Goal: Task Accomplishment & Management: Use online tool/utility

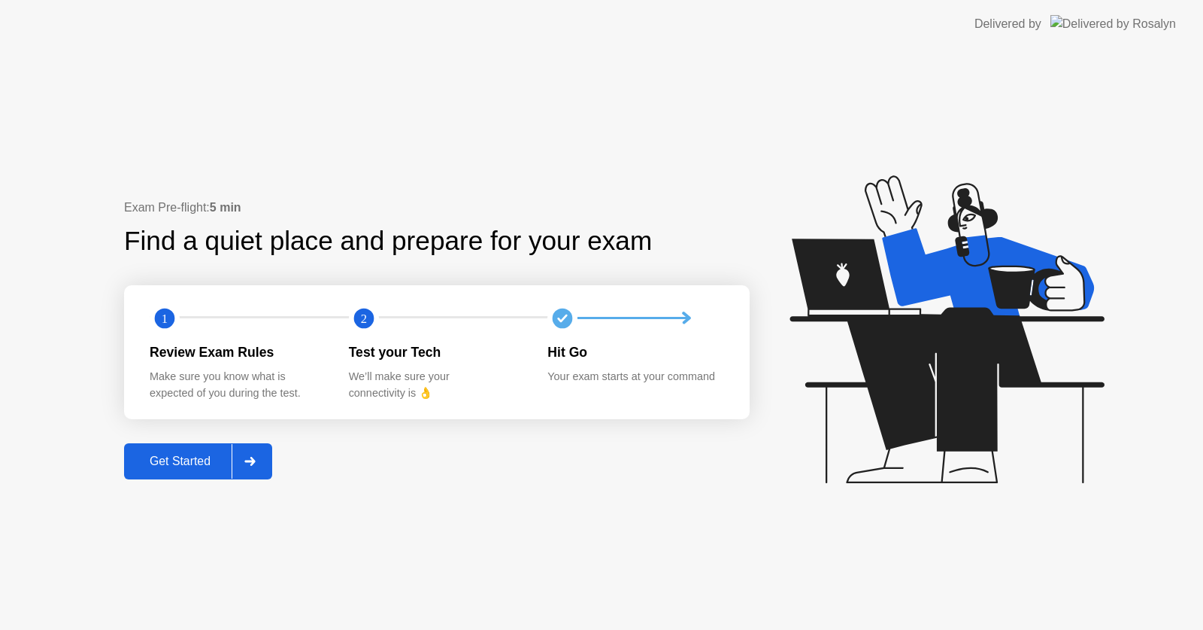
click at [220, 460] on div "Get Started" at bounding box center [180, 461] width 103 height 14
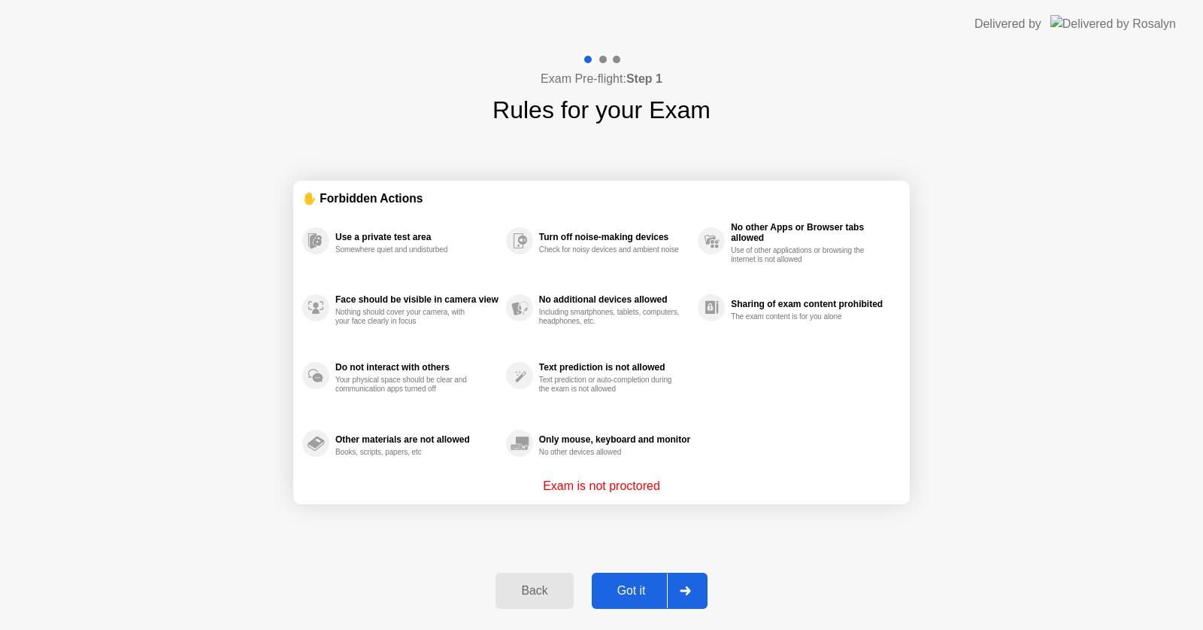
click at [609, 588] on div "Got it" at bounding box center [631, 591] width 71 height 14
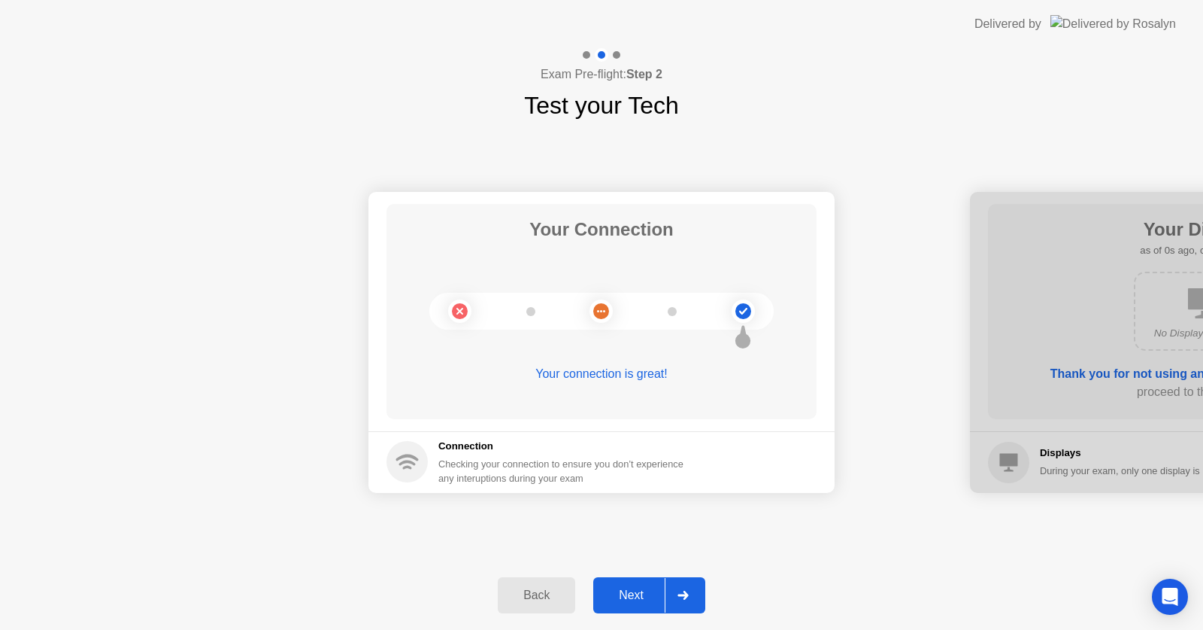
click at [650, 591] on div "Next" at bounding box center [631, 595] width 67 height 14
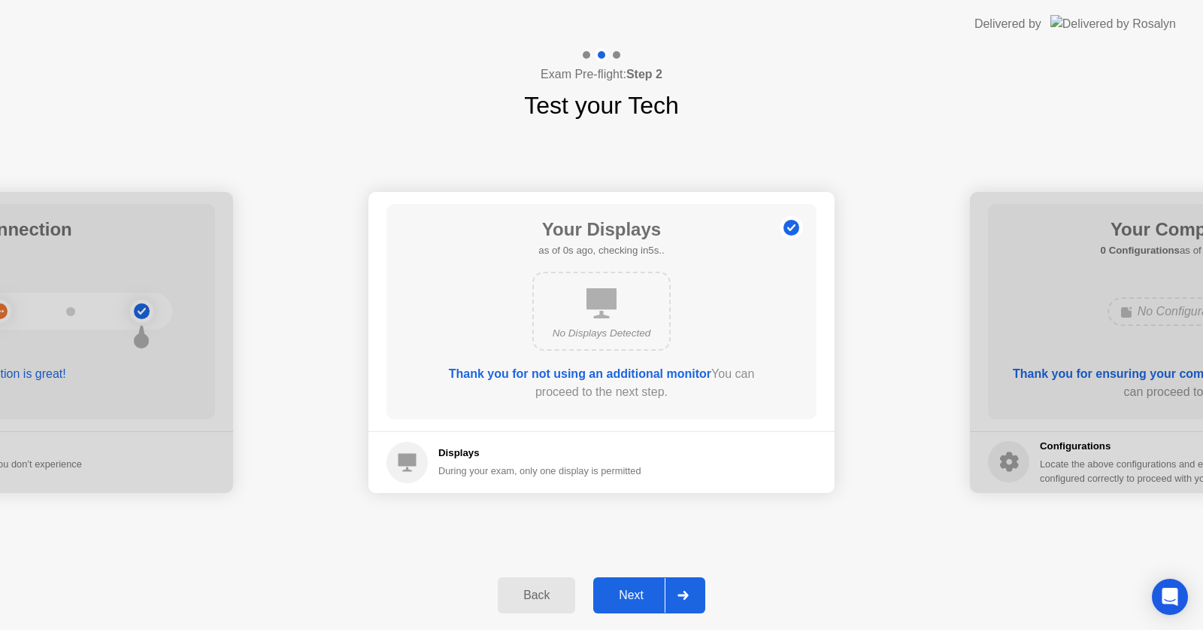
click at [650, 591] on div "Next" at bounding box center [631, 595] width 67 height 14
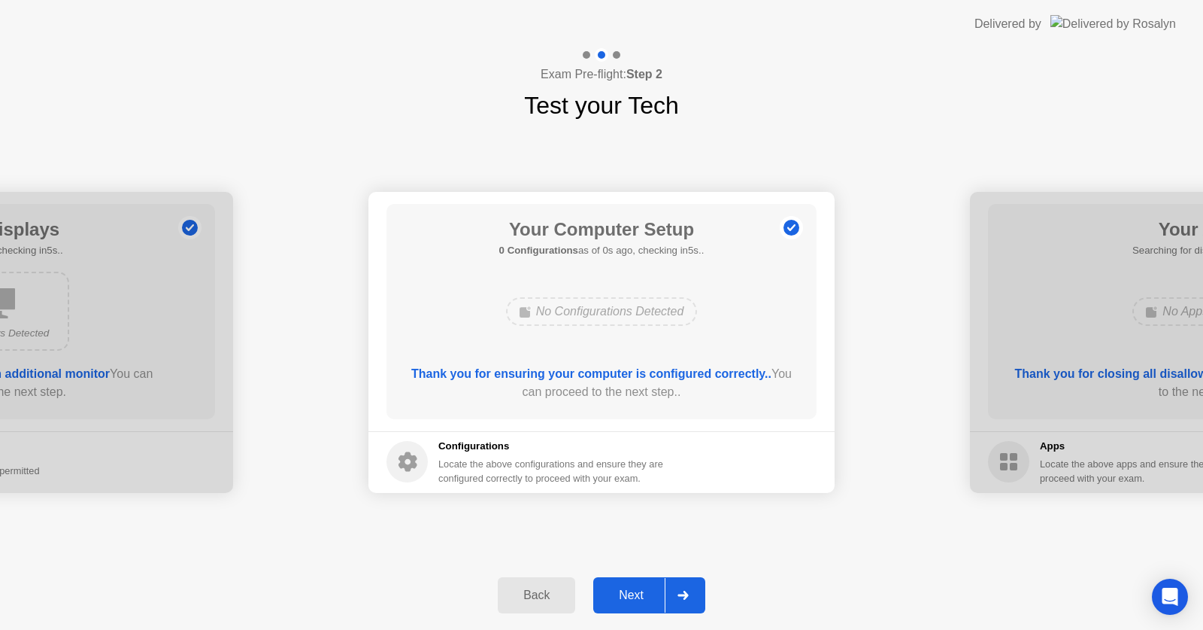
click at [650, 591] on div "Next" at bounding box center [631, 595] width 67 height 14
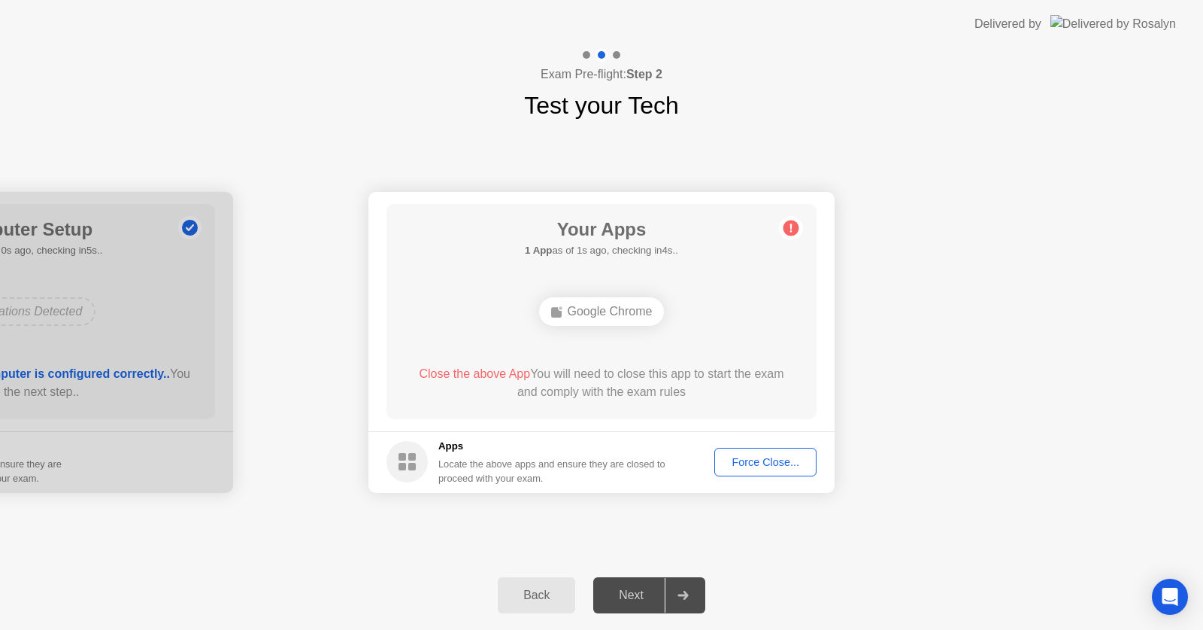
click at [760, 466] on div "Force Close..." at bounding box center [766, 462] width 92 height 12
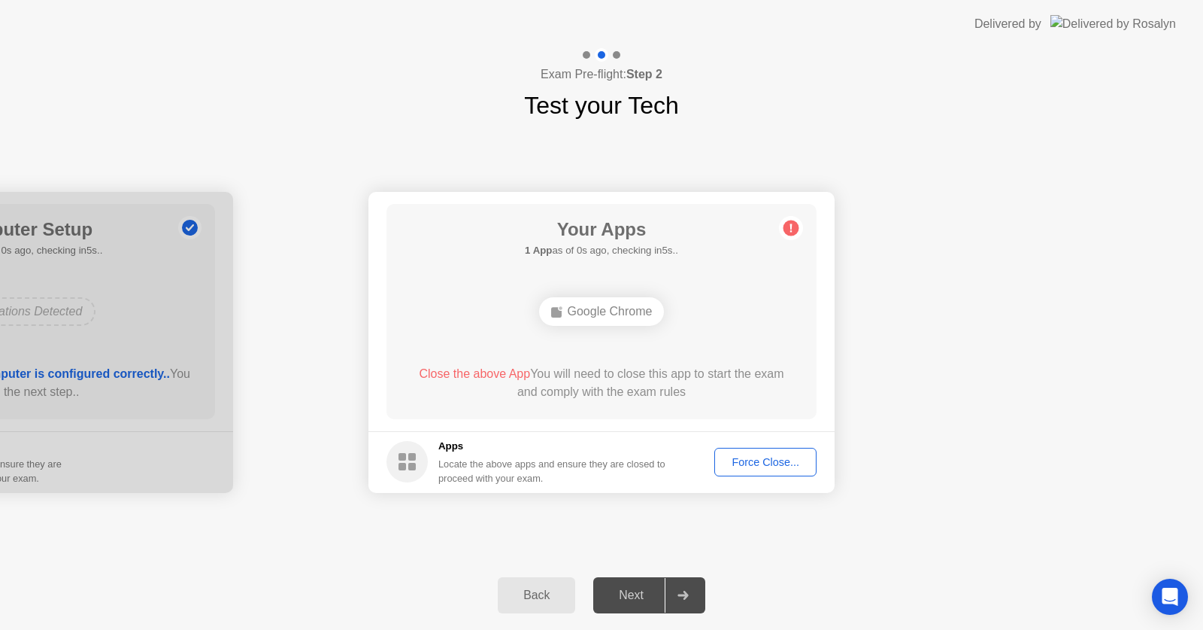
click at [745, 463] on div "Force Close..." at bounding box center [766, 462] width 92 height 12
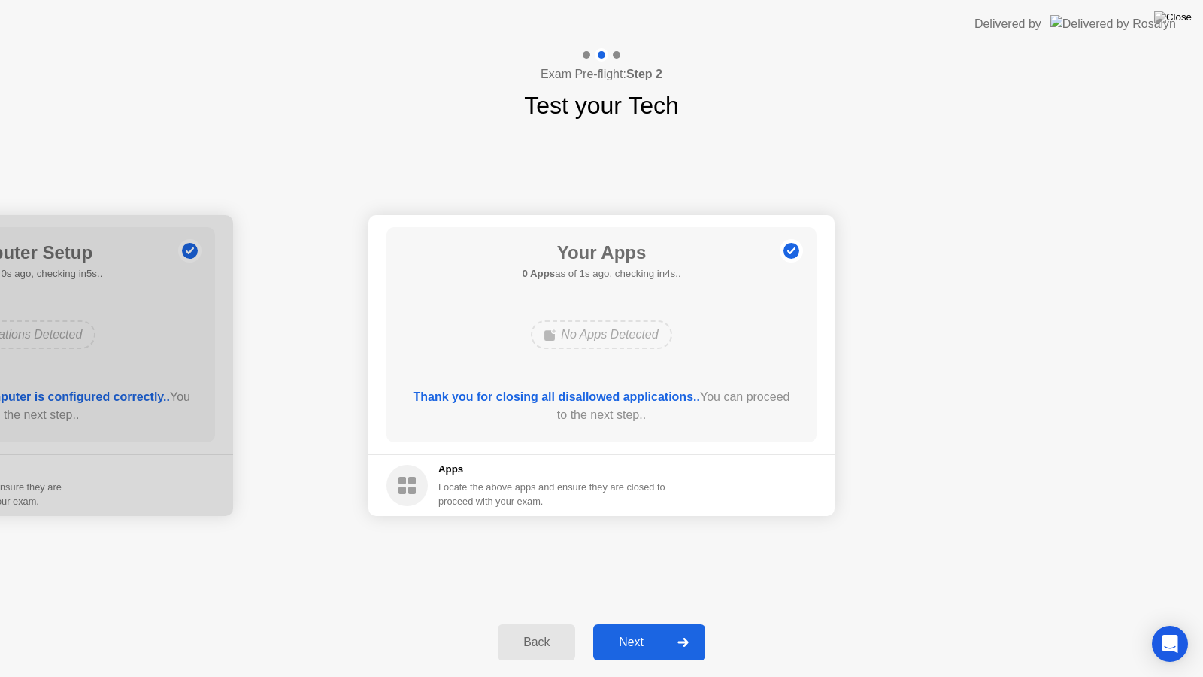
click at [636, 629] on div "Next" at bounding box center [631, 643] width 67 height 14
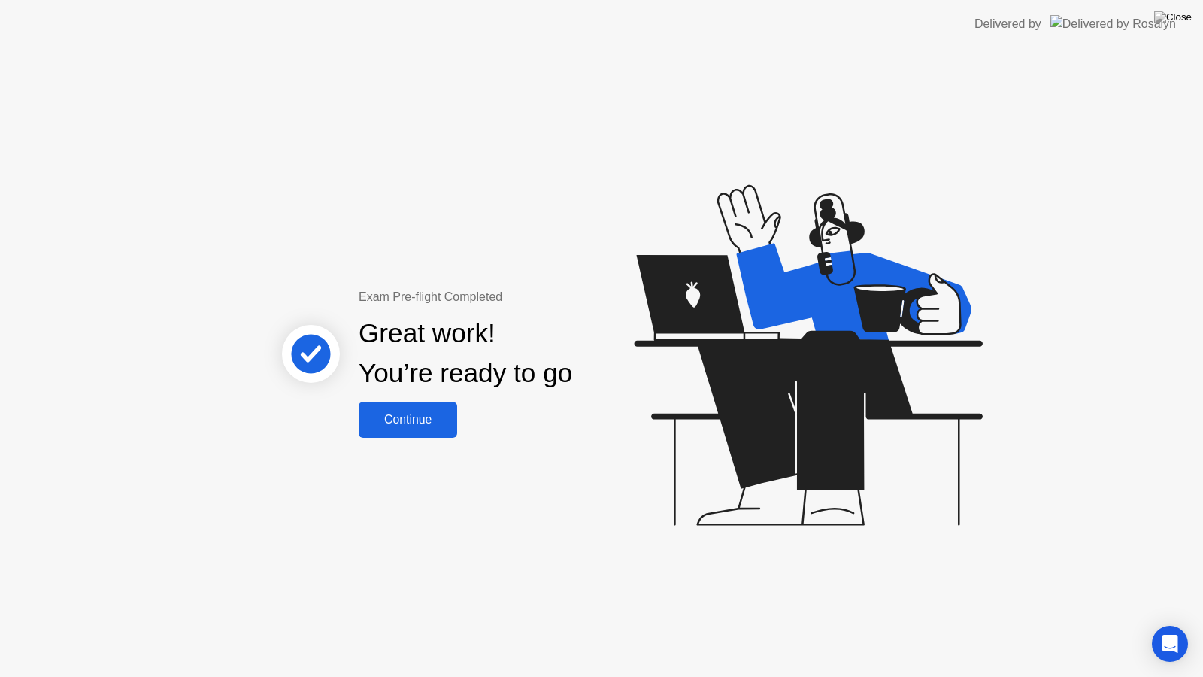
click at [412, 426] on div "Continue" at bounding box center [408, 420] width 90 height 14
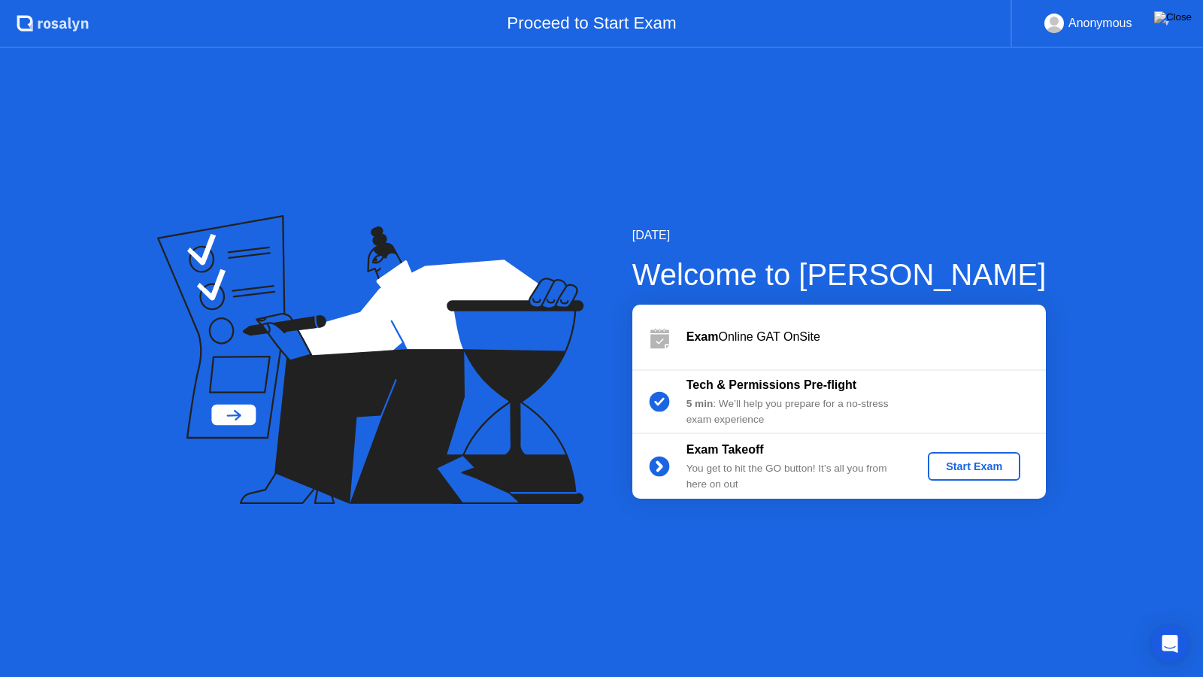
click at [957, 466] on div "Start Exam" at bounding box center [974, 466] width 80 height 12
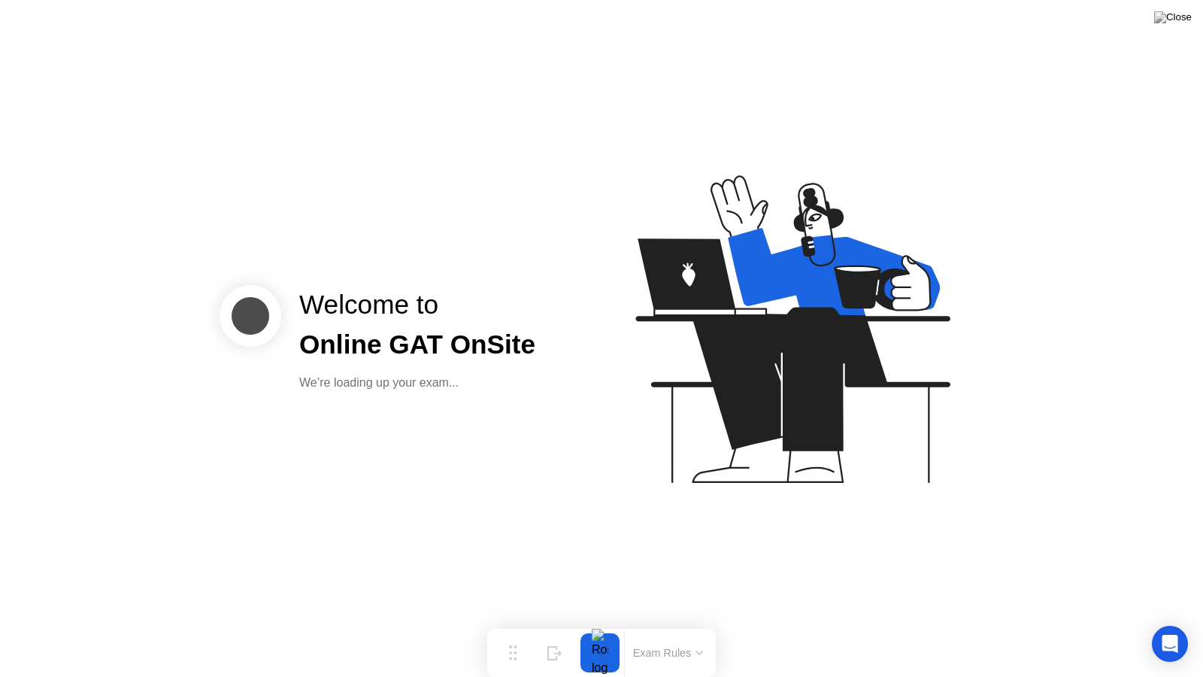
click at [809, 496] on icon at bounding box center [790, 336] width 388 height 385
